Goal: Information Seeking & Learning: Learn about a topic

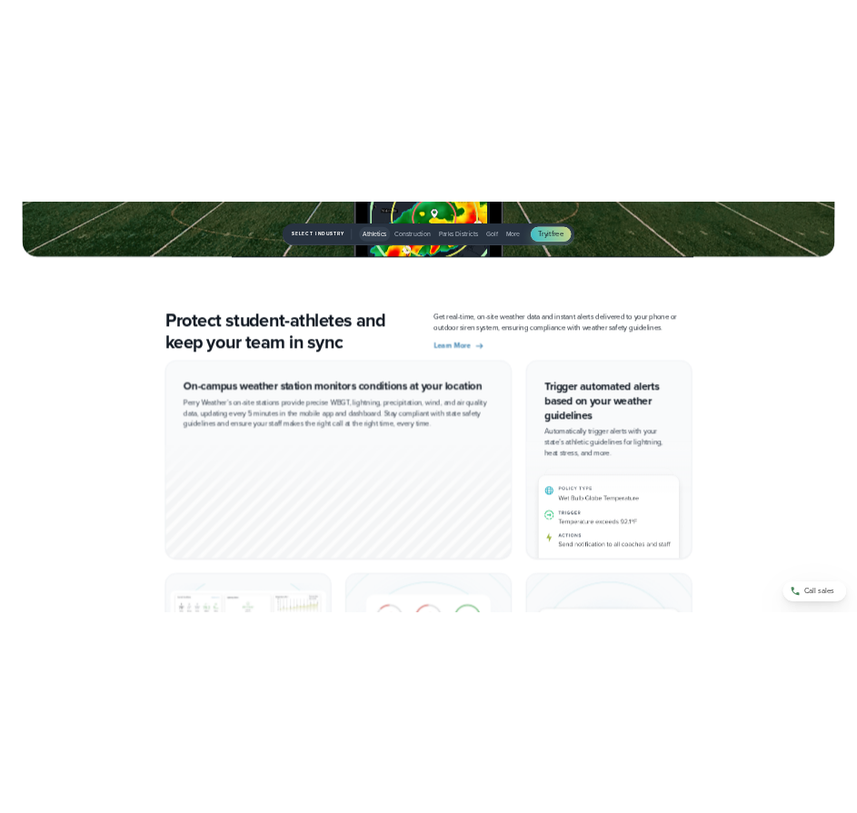
scroll to position [3454, 0]
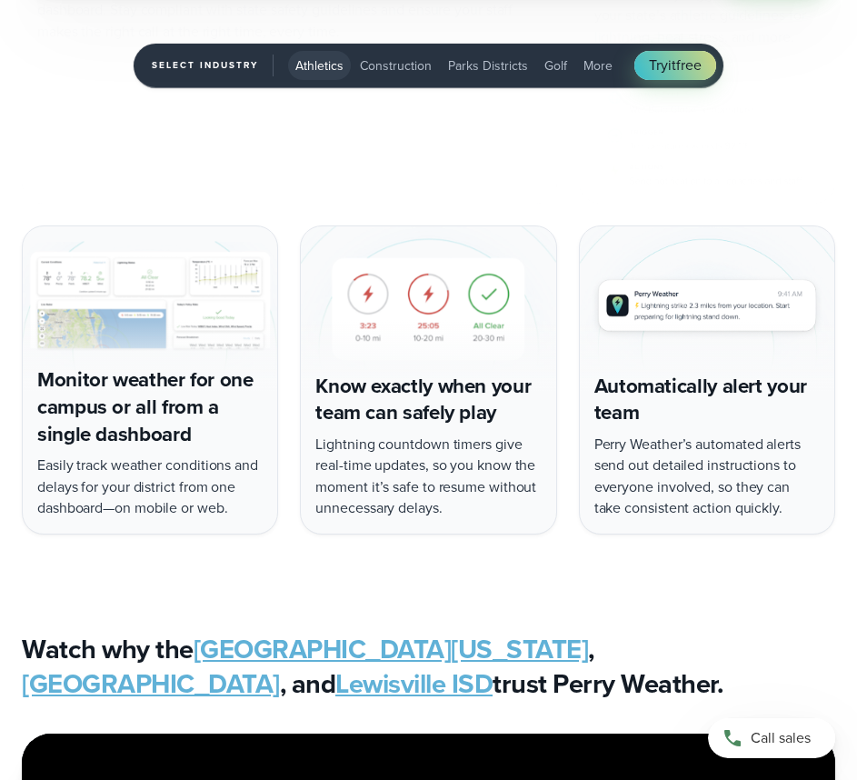
click at [227, 58] on span "Select Industry" at bounding box center [213, 66] width 122 height 22
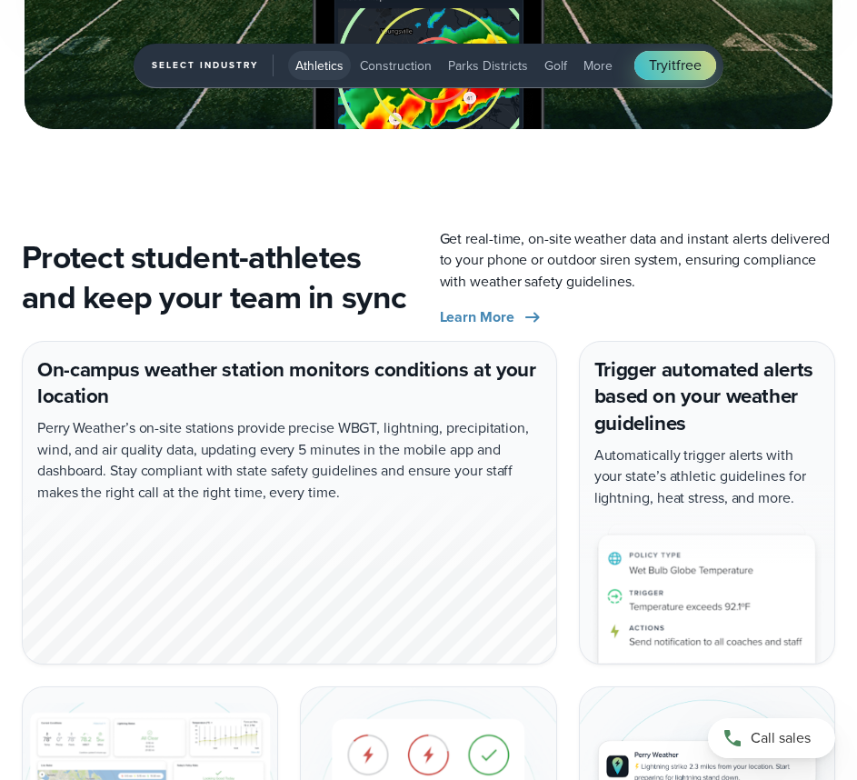
scroll to position [2999, 0]
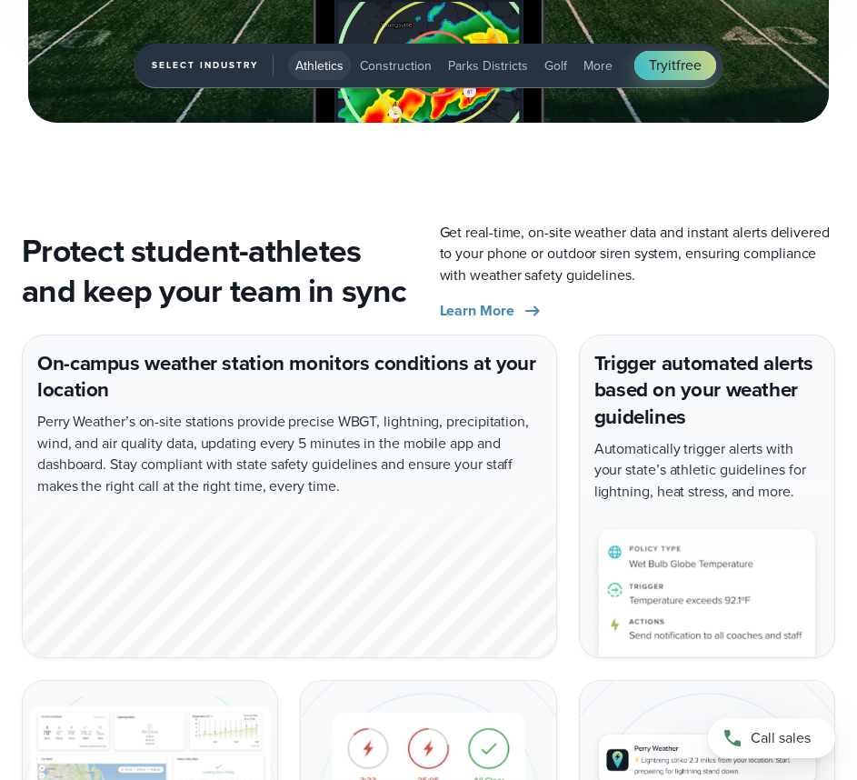
click at [389, 55] on button "Construction" at bounding box center [396, 65] width 86 height 29
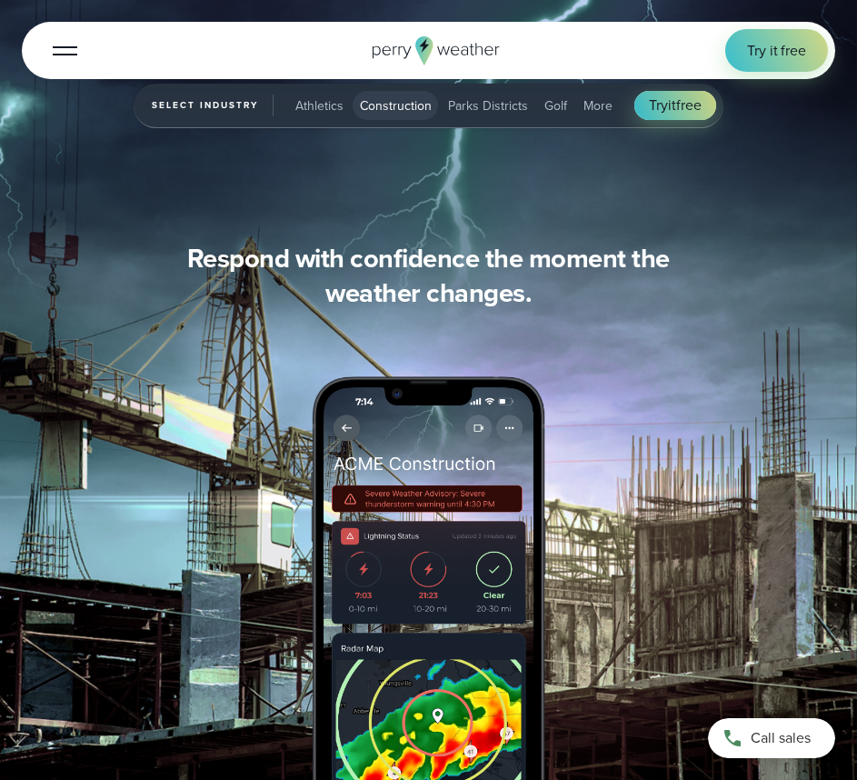
scroll to position [1818, 0]
click at [753, 54] on span "Try it free" at bounding box center [776, 50] width 59 height 21
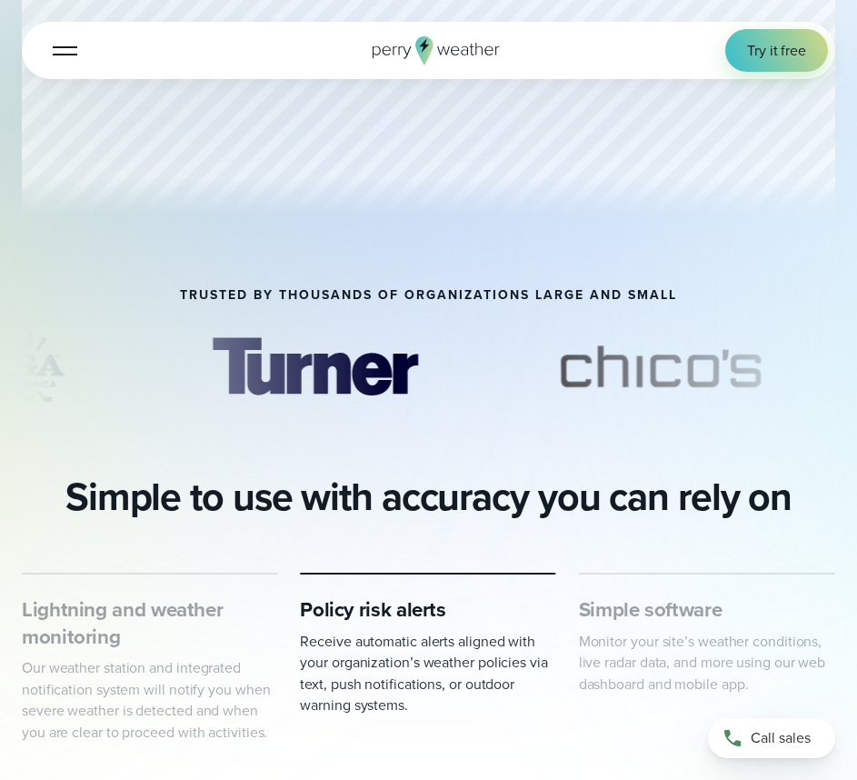
scroll to position [818, 0]
